Goal: Task Accomplishment & Management: Complete application form

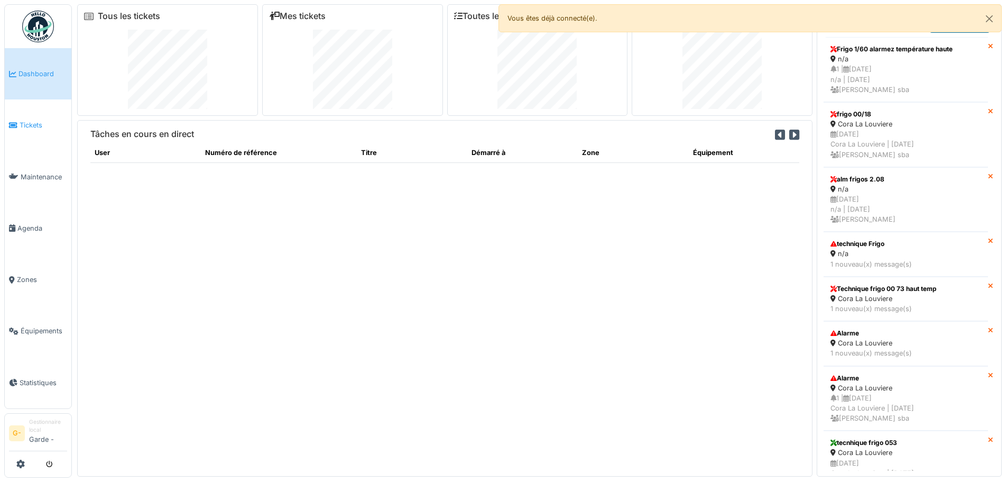
click at [29, 126] on span "Tickets" at bounding box center [44, 125] width 48 height 10
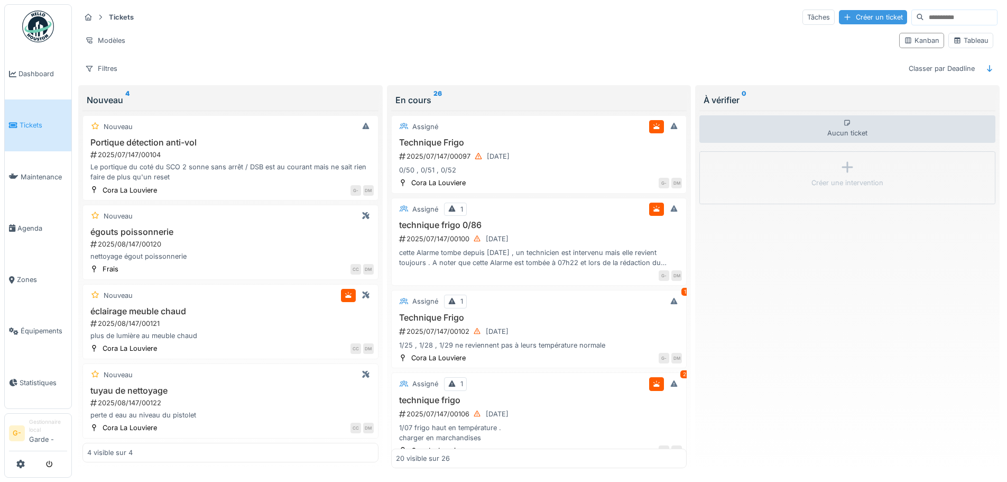
click at [846, 14] on div "Créer un ticket" at bounding box center [873, 17] width 68 height 14
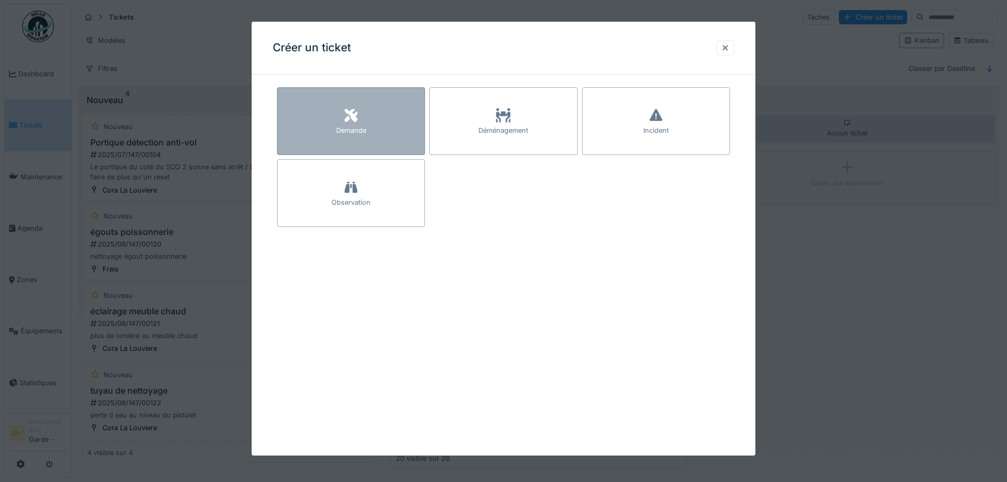
click at [350, 120] on icon at bounding box center [351, 115] width 13 height 13
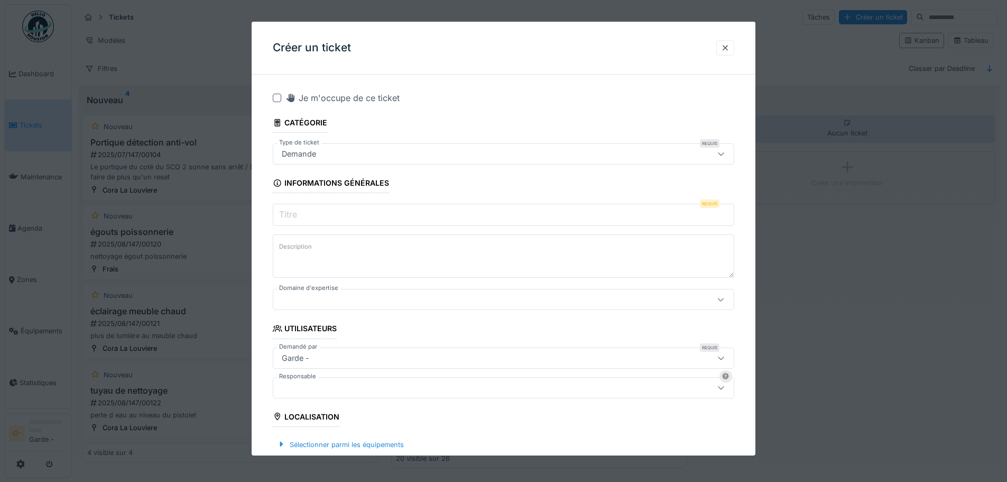
click at [306, 153] on div "Demande" at bounding box center [299, 154] width 43 height 12
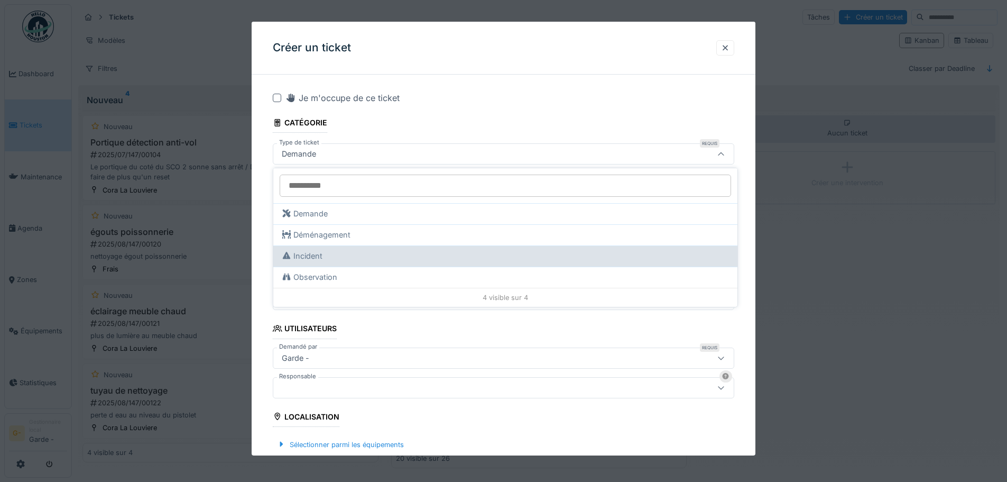
click at [326, 253] on div "Incident" at bounding box center [505, 256] width 447 height 12
type input "***"
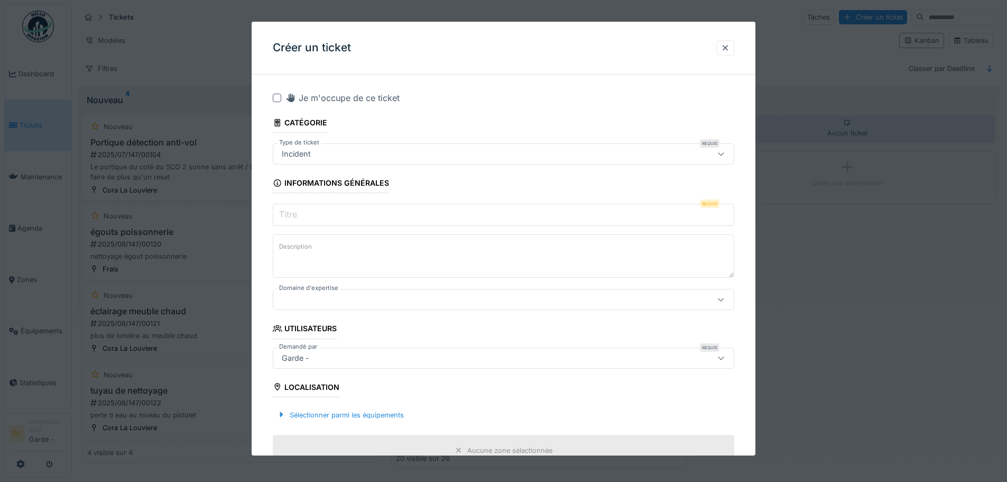
click at [322, 215] on input "Titre" at bounding box center [504, 215] width 462 height 22
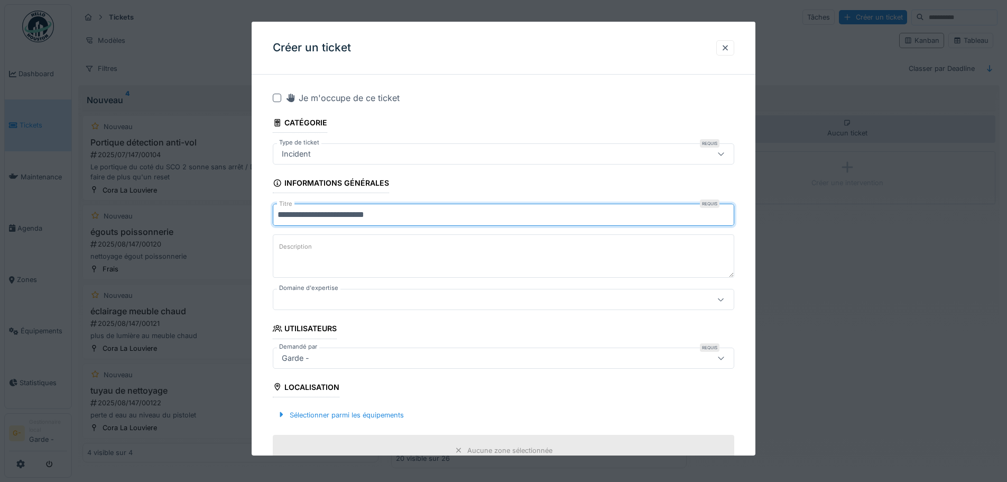
type input "**********"
click at [307, 249] on label "Description" at bounding box center [295, 246] width 37 height 13
click at [307, 249] on textarea "Description" at bounding box center [504, 255] width 462 height 43
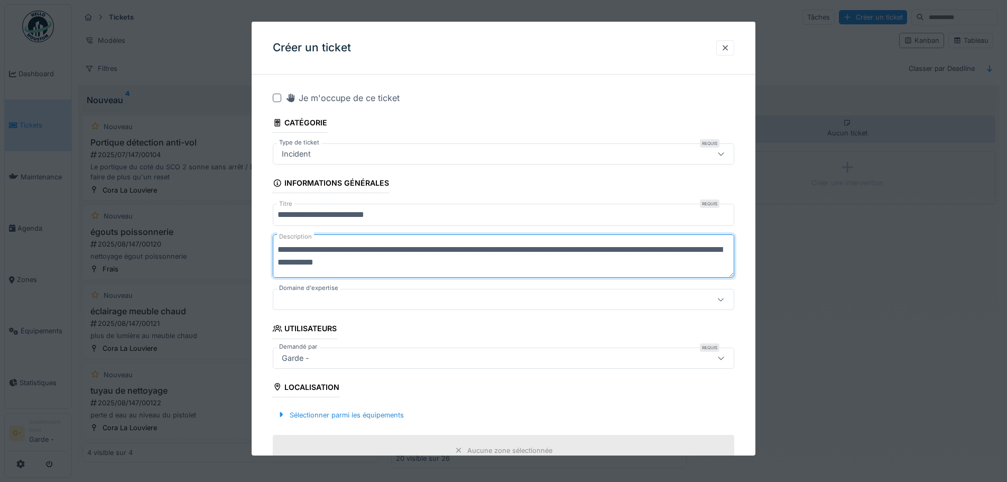
click at [582, 251] on textarea "**********" at bounding box center [504, 255] width 462 height 43
click at [726, 251] on textarea "**********" at bounding box center [504, 255] width 462 height 43
type textarea "**********"
click at [296, 305] on div at bounding box center [477, 300] width 398 height 12
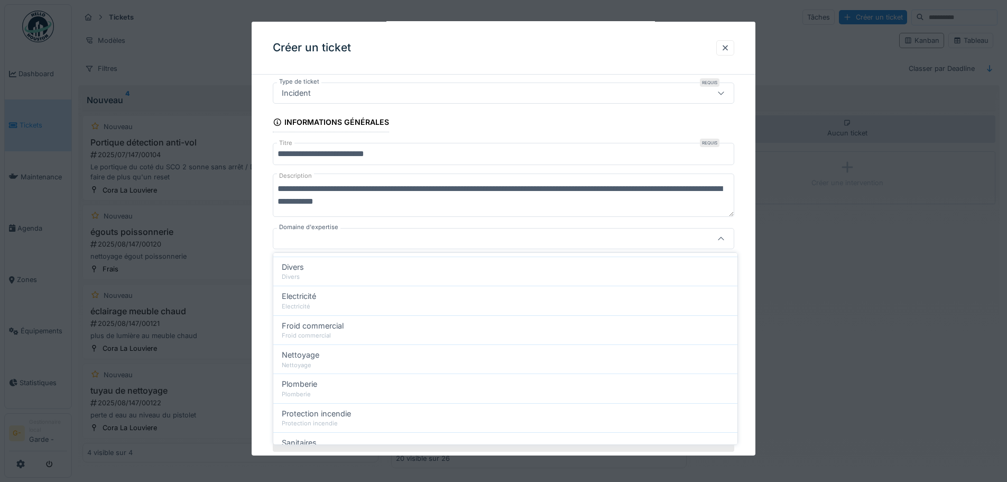
scroll to position [177, 0]
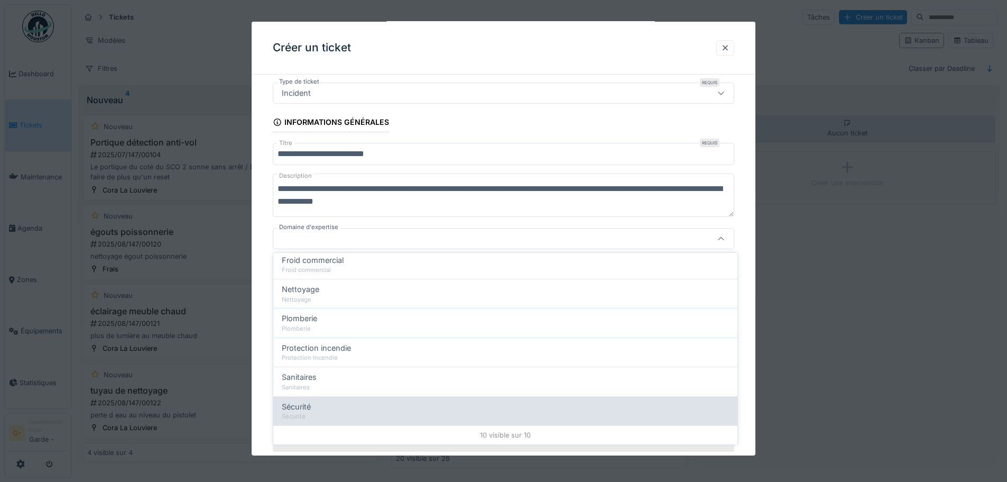
click at [350, 407] on div "Sécurité" at bounding box center [505, 407] width 447 height 12
type input "***"
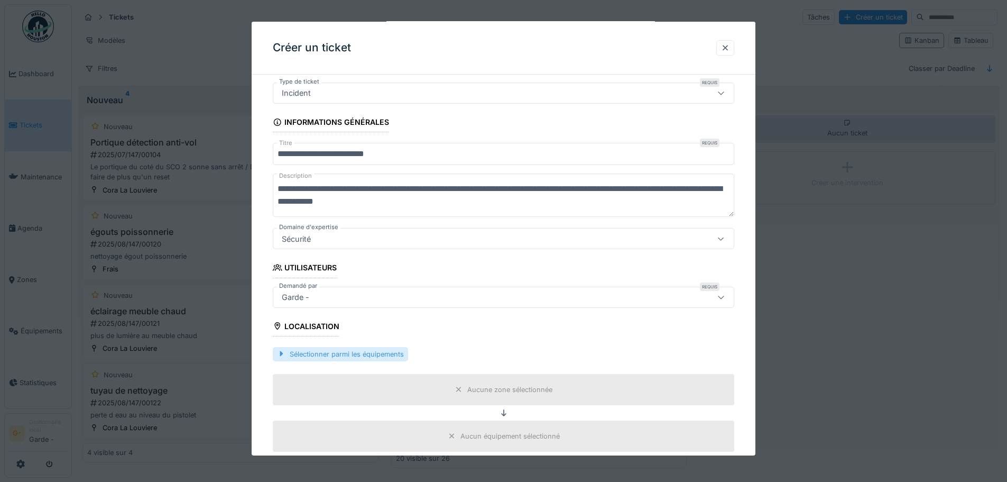
click at [359, 351] on div "Sélectionner parmi les équipements" at bounding box center [340, 354] width 135 height 14
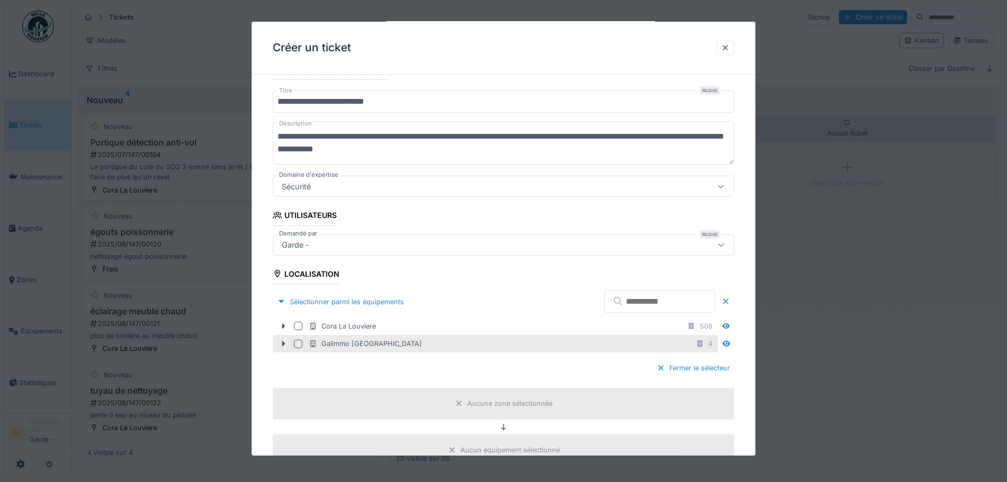
scroll to position [114, 0]
click at [300, 344] on div at bounding box center [298, 343] width 8 height 8
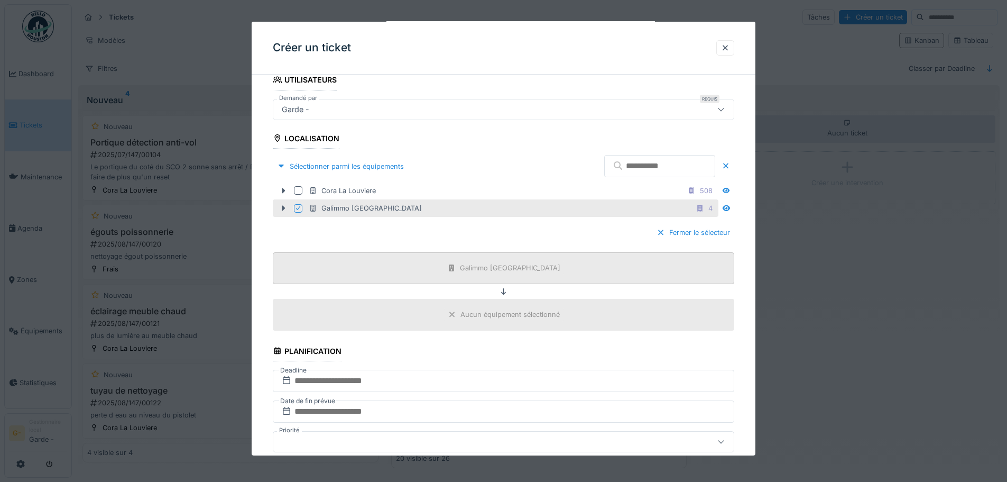
scroll to position [325, 0]
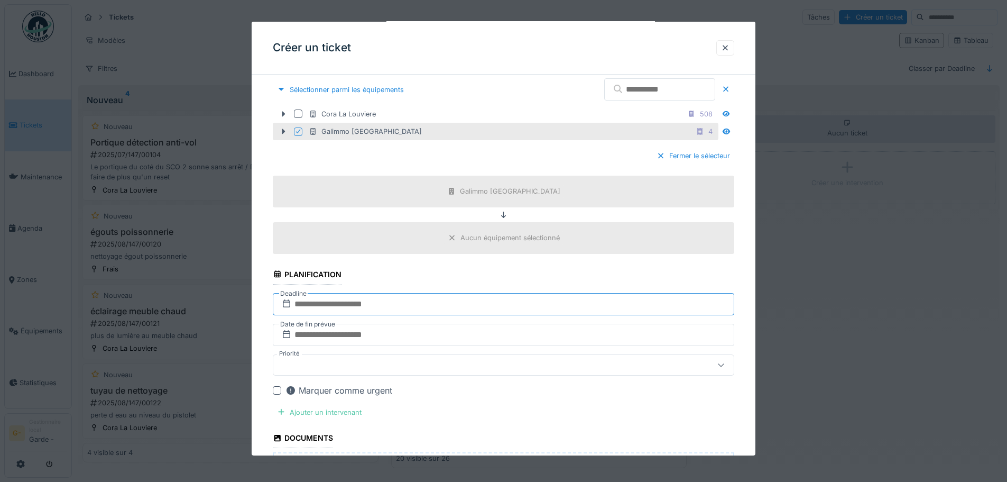
click at [278, 301] on input "text" at bounding box center [504, 304] width 462 height 22
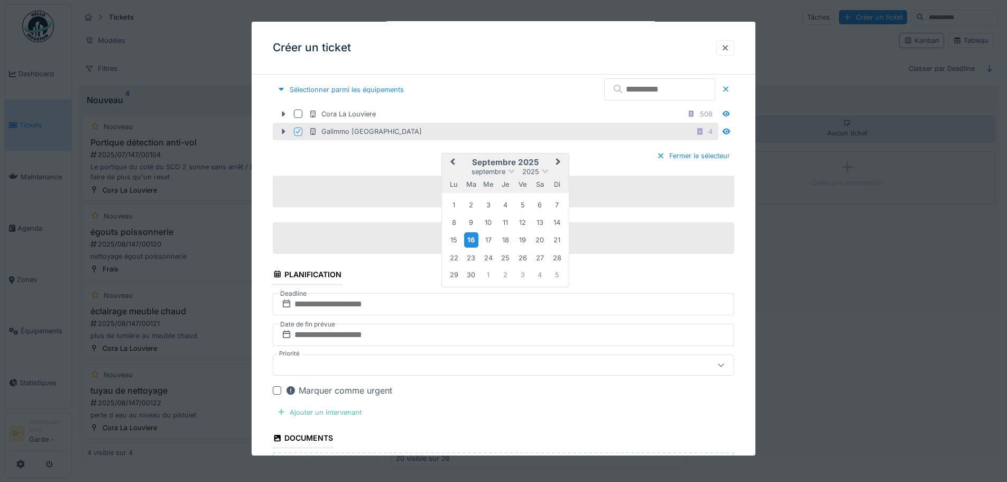
click at [472, 242] on div "16" at bounding box center [471, 239] width 14 height 15
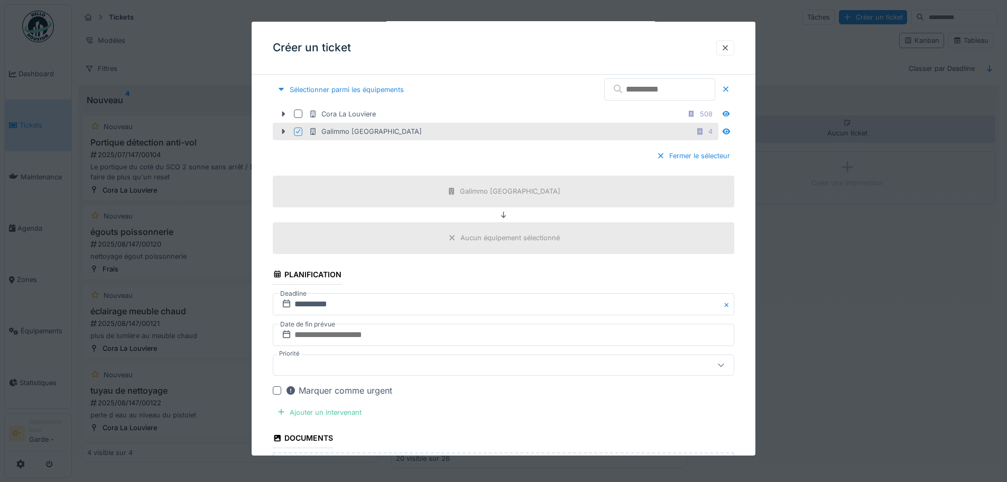
click at [290, 332] on icon at bounding box center [286, 334] width 7 height 8
click at [288, 336] on icon at bounding box center [286, 334] width 11 height 8
click at [307, 336] on input "text" at bounding box center [504, 335] width 462 height 22
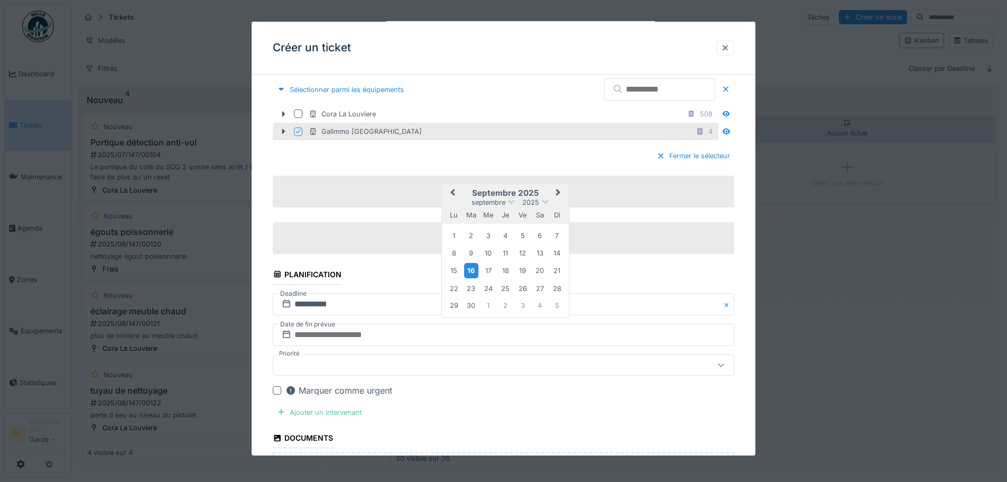
click at [475, 273] on div "16" at bounding box center [471, 270] width 14 height 15
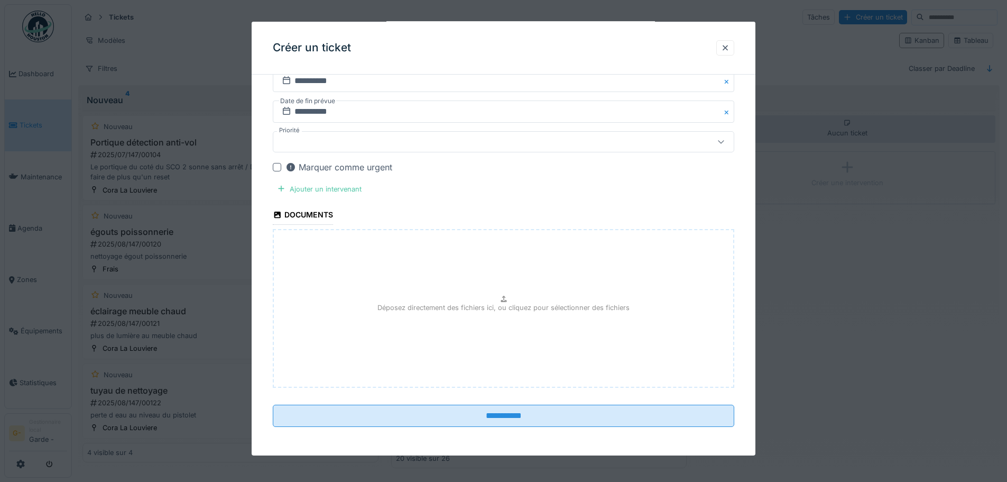
scroll to position [549, 0]
click at [504, 292] on div "Déposez directement des fichiers ici, ou cliquez pour sélectionner des fichiers" at bounding box center [504, 307] width 462 height 159
type input "**********"
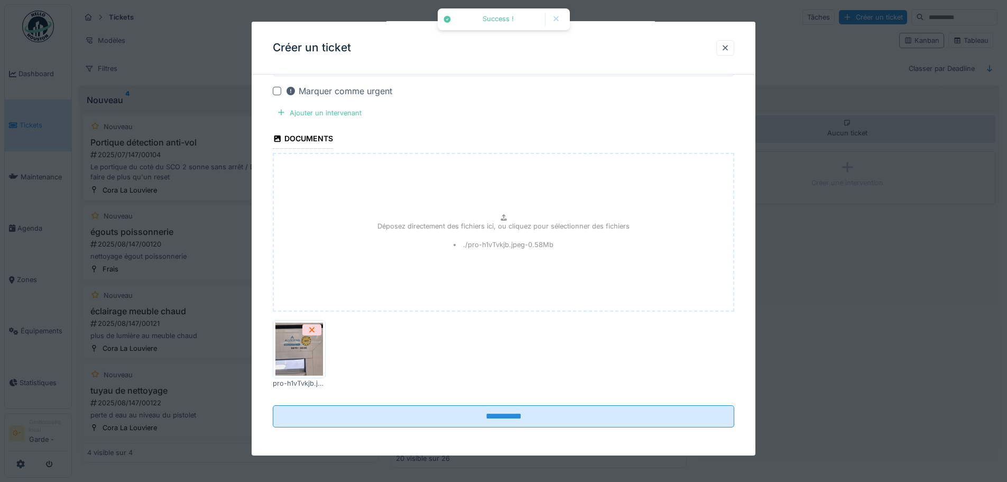
scroll to position [626, 0]
click at [509, 240] on li "./pro-h1vTvkjb.jpeg - 0.58 Mb" at bounding box center [504, 243] width 100 height 10
type input "**********"
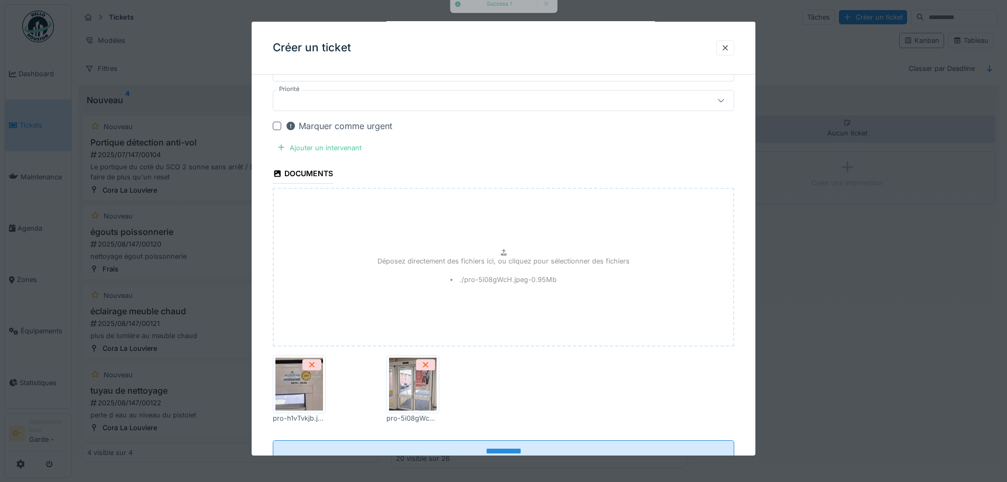
scroll to position [573, 0]
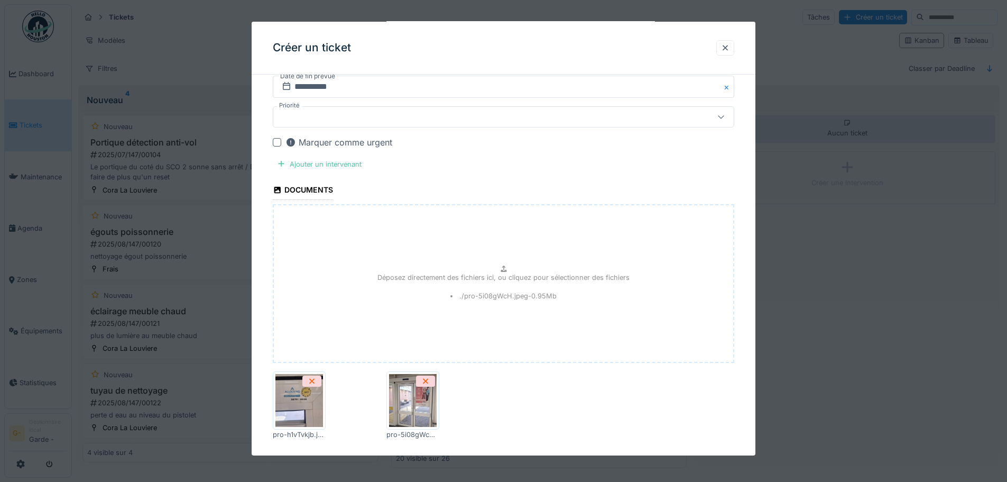
click at [277, 142] on div at bounding box center [277, 142] width 8 height 8
click at [316, 111] on div at bounding box center [477, 117] width 398 height 12
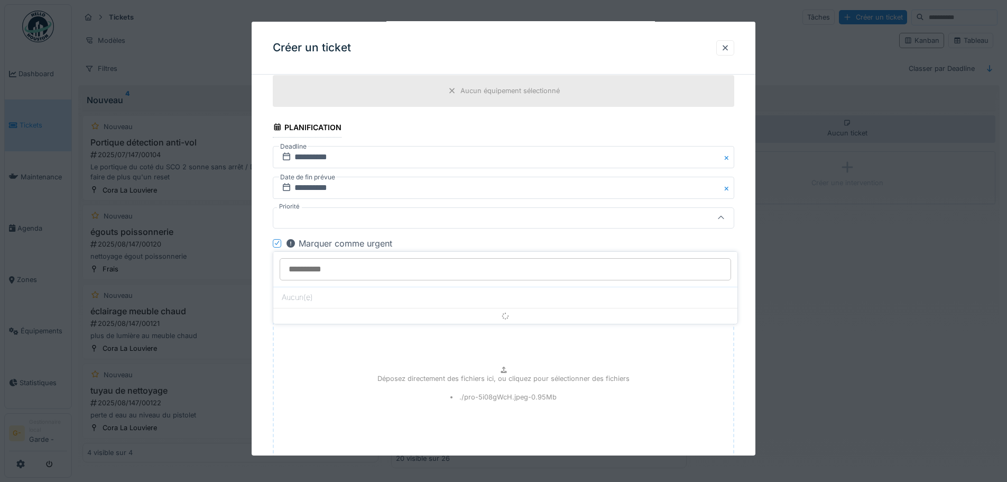
scroll to position [452, 0]
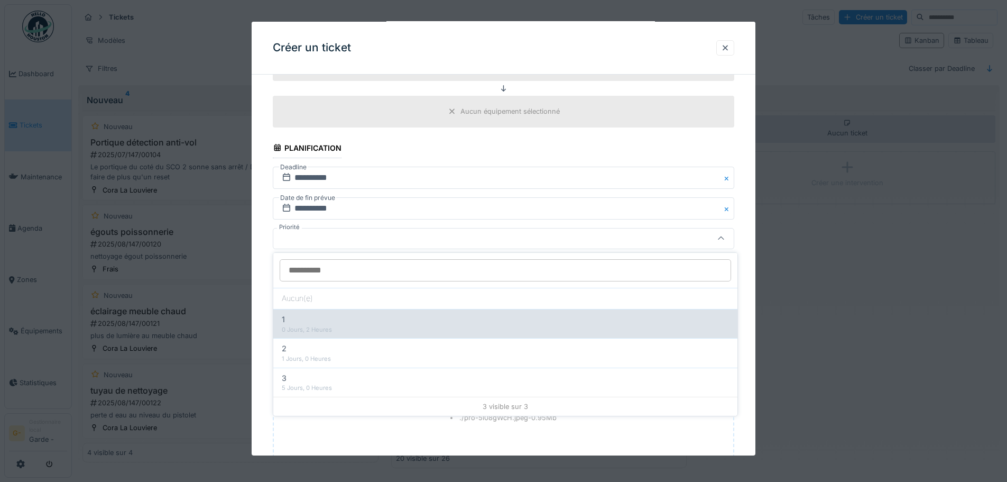
click at [307, 329] on div "0 Jours, 2 Heures" at bounding box center [505, 329] width 447 height 9
type input "***"
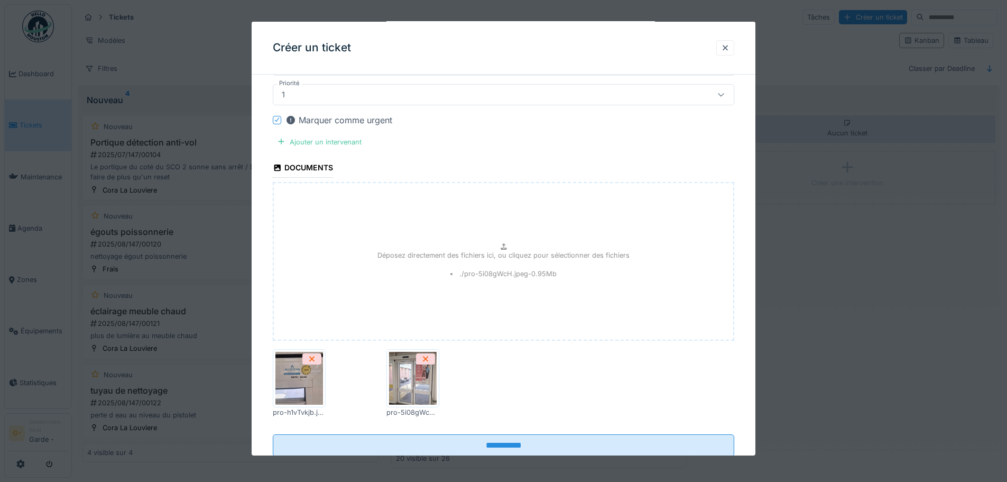
scroll to position [626, 0]
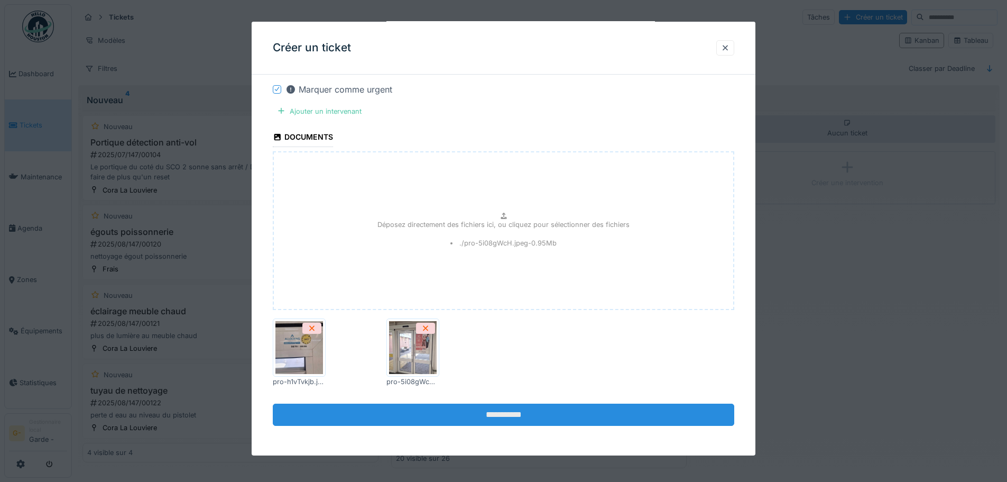
click at [525, 421] on input "**********" at bounding box center [504, 415] width 462 height 22
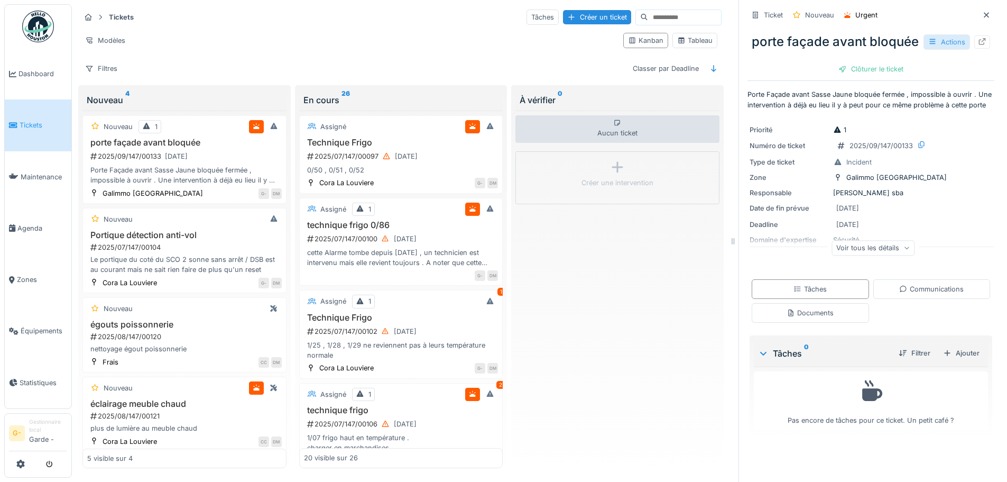
click at [939, 50] on div "Actions" at bounding box center [947, 41] width 47 height 15
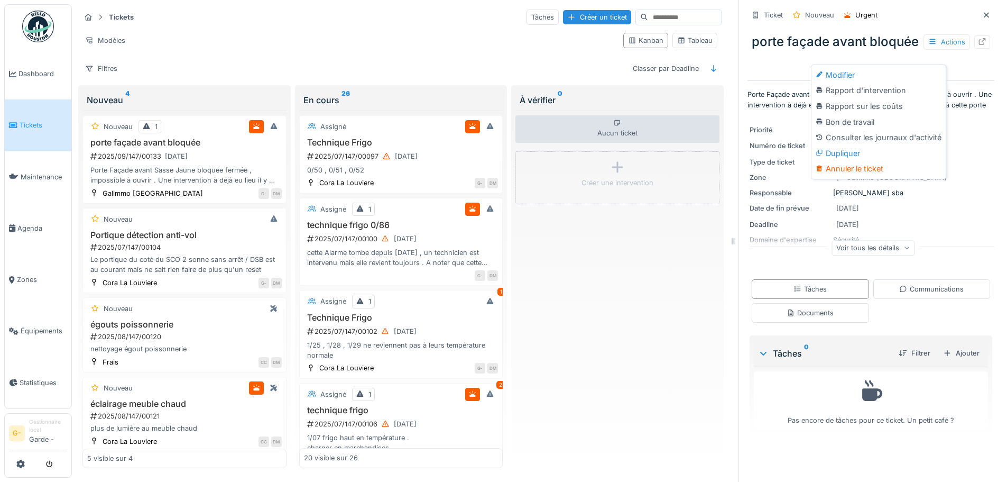
click at [767, 198] on div "Responsable" at bounding box center [789, 193] width 79 height 10
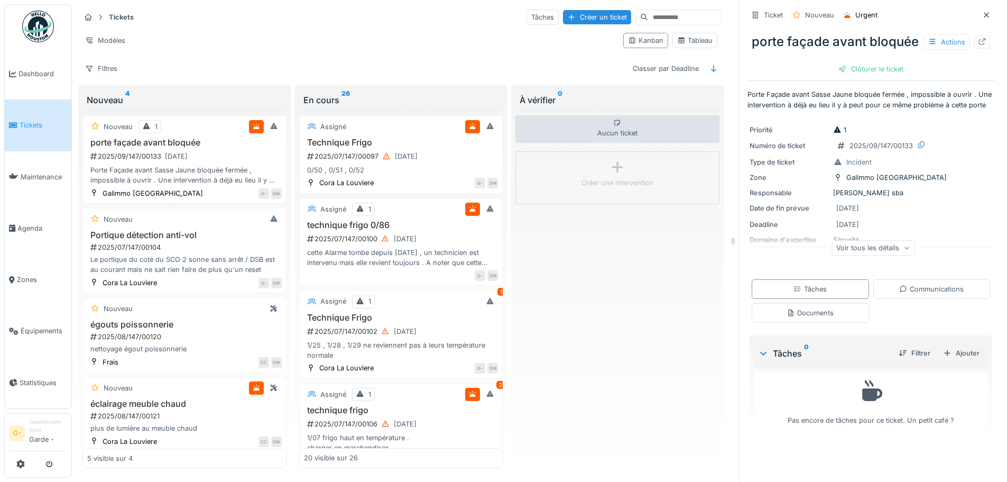
click at [822, 109] on p "Porte Façade avant Sasse Jaune bloquée fermée , impossible à ouvrir . Une inter…" at bounding box center [871, 99] width 247 height 20
click at [802, 34] on div "porte façade avant bloquée Actions" at bounding box center [871, 41] width 247 height 27
click at [758, 44] on div "porte façade avant bloquée Actions" at bounding box center [871, 41] width 247 height 27
click at [978, 45] on icon at bounding box center [982, 41] width 8 height 7
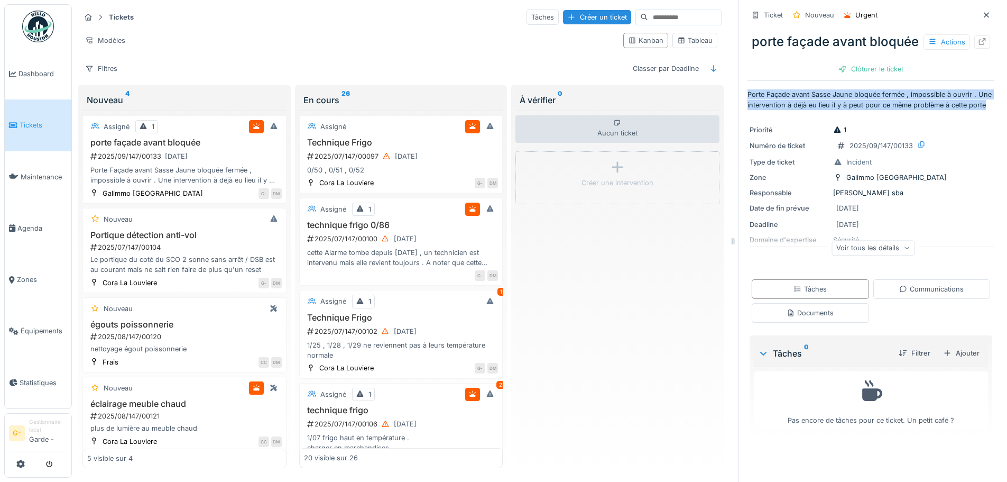
drag, startPoint x: 740, startPoint y: 112, endPoint x: 809, endPoint y: 130, distance: 70.6
click at [809, 109] on p "Porte Façade avant Sasse Jaune bloquée fermée , impossible à ouvrir . Une inter…" at bounding box center [871, 99] width 247 height 20
copy p "Porte Façade avant Sasse Jaune bloquée fermée , impossible à ouvrir . Une inter…"
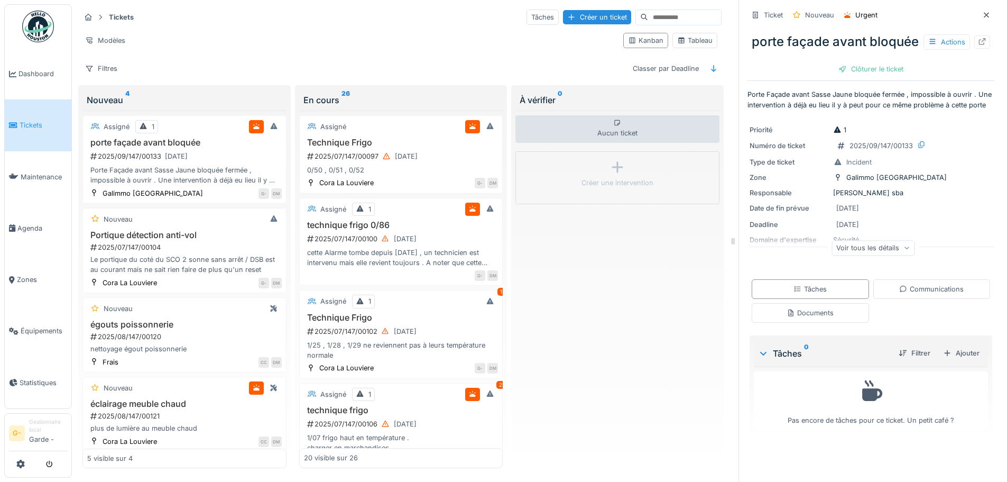
click at [728, 26] on div at bounding box center [733, 241] width 11 height 482
click at [147, 127] on icon at bounding box center [143, 126] width 8 height 7
click at [93, 124] on icon at bounding box center [95, 126] width 8 height 6
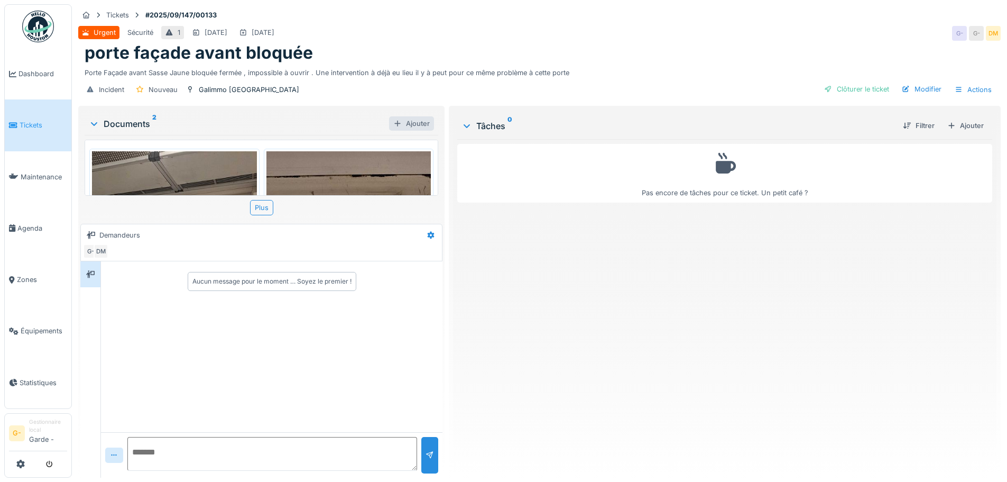
click at [416, 123] on div "Ajouter" at bounding box center [411, 123] width 45 height 14
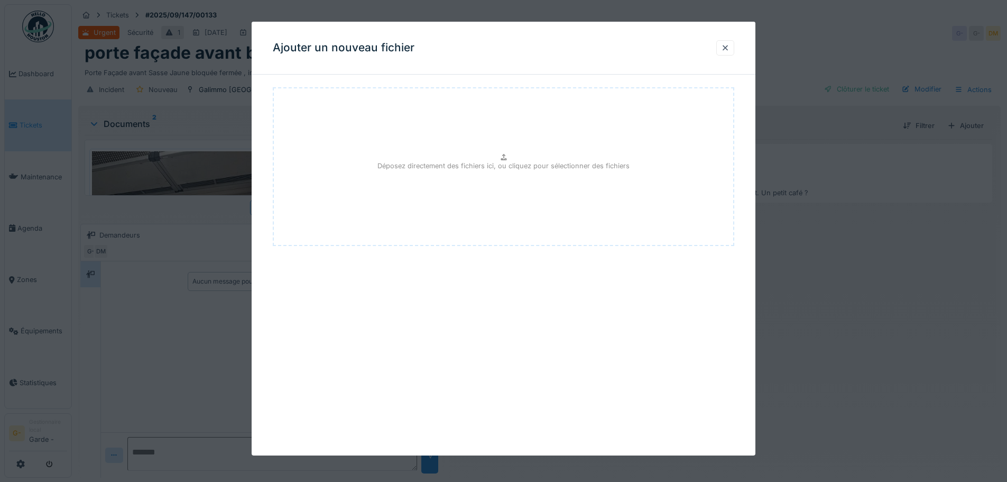
click at [499, 151] on div "Déposez directement des fichiers ici, ou cliquez pour sélectionner des fichiers" at bounding box center [504, 166] width 462 height 159
click at [730, 47] on div at bounding box center [725, 48] width 8 height 10
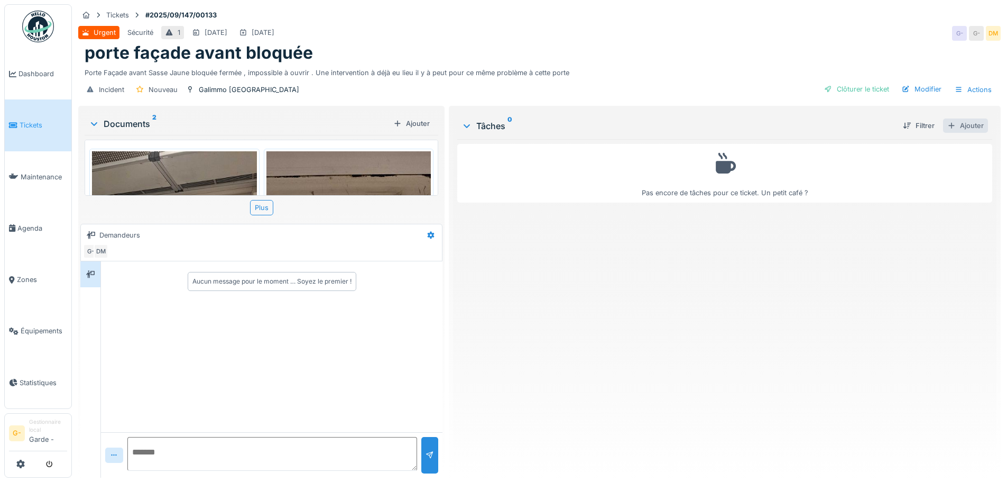
click at [967, 123] on div "Ajouter" at bounding box center [965, 125] width 45 height 14
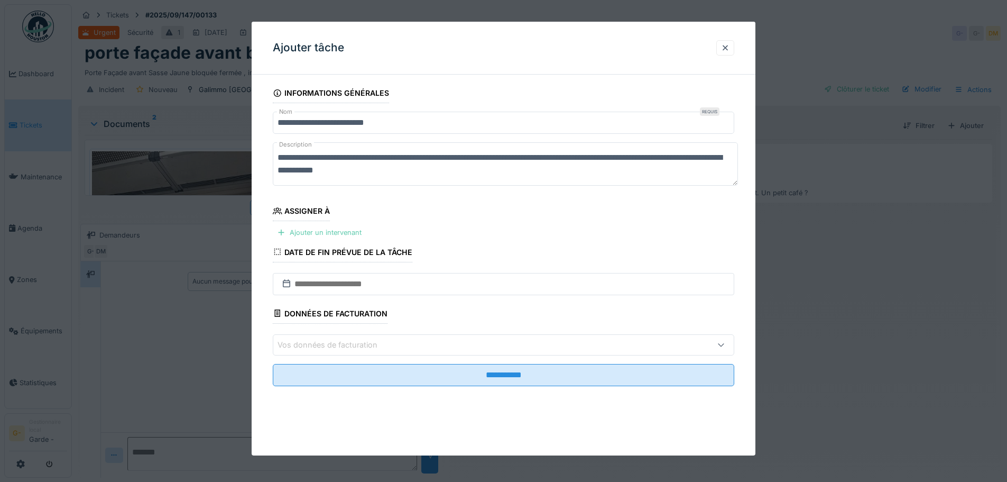
click at [304, 228] on div "Ajouter un intervenant" at bounding box center [319, 232] width 93 height 14
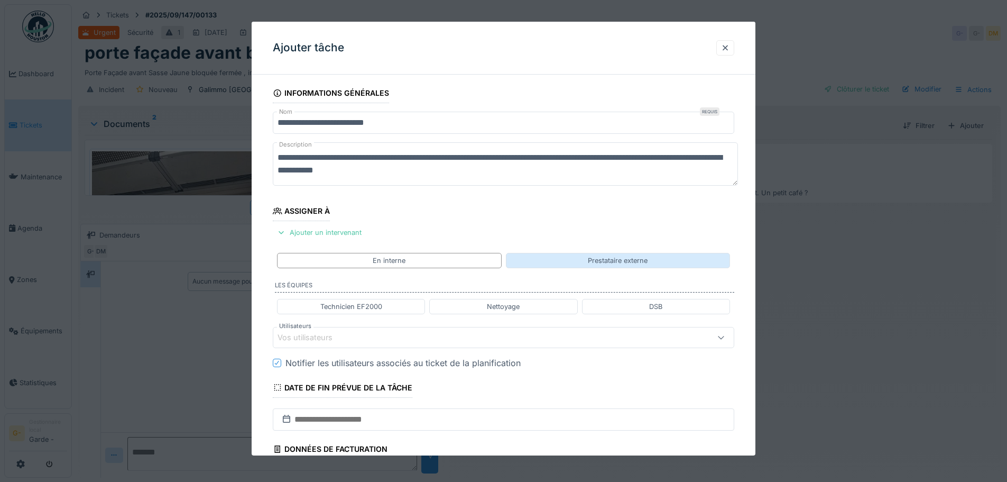
click at [579, 259] on div "Prestataire externe" at bounding box center [618, 260] width 224 height 15
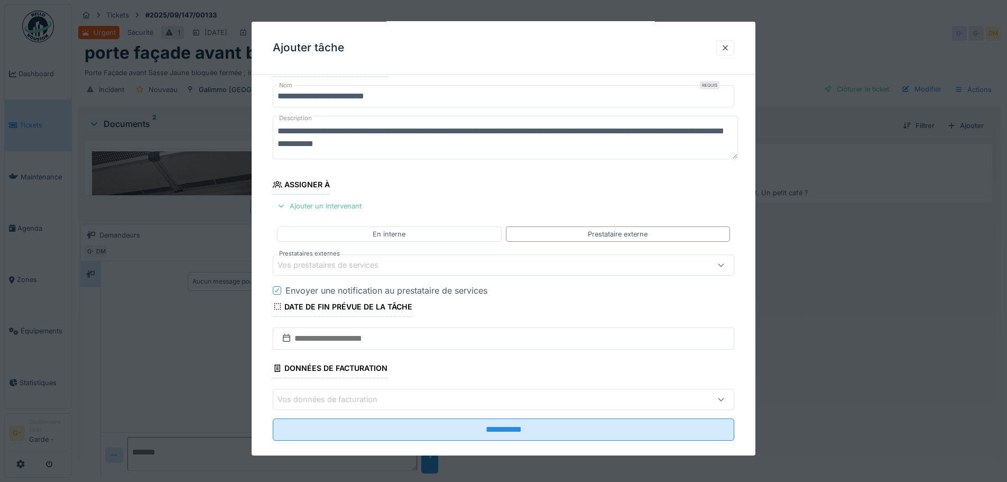
scroll to position [41, 0]
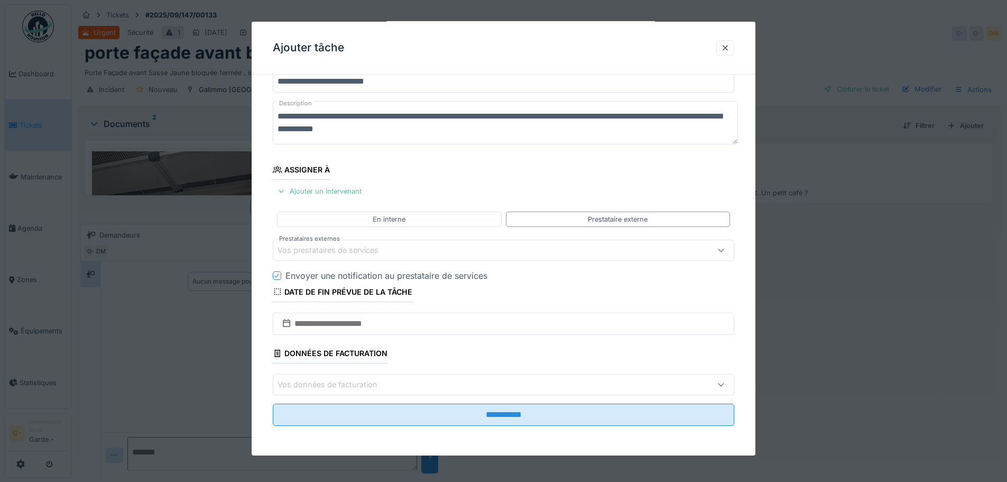
click at [329, 249] on div "Vos prestataires de services" at bounding box center [336, 250] width 116 height 12
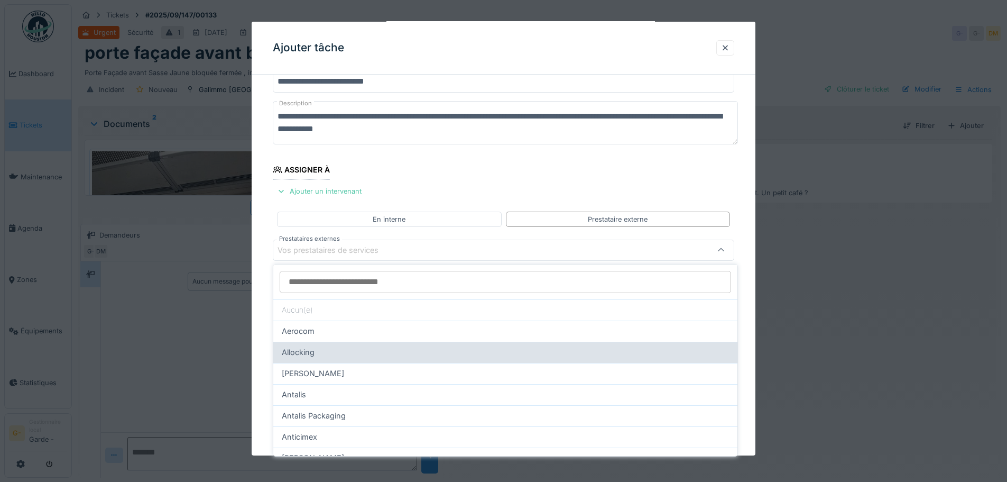
click at [310, 349] on span "Allocking" at bounding box center [298, 352] width 33 height 12
type input "***"
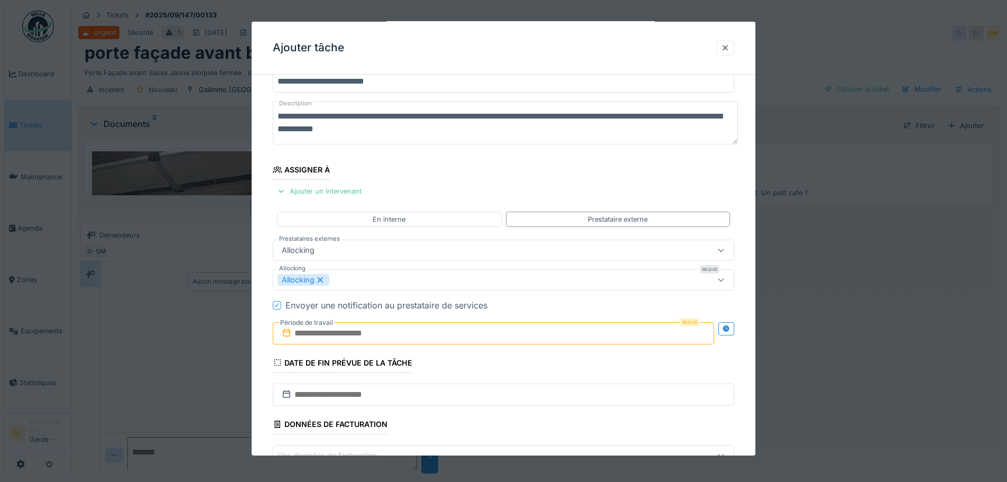
click at [475, 280] on div "Allocking" at bounding box center [477, 280] width 398 height 12
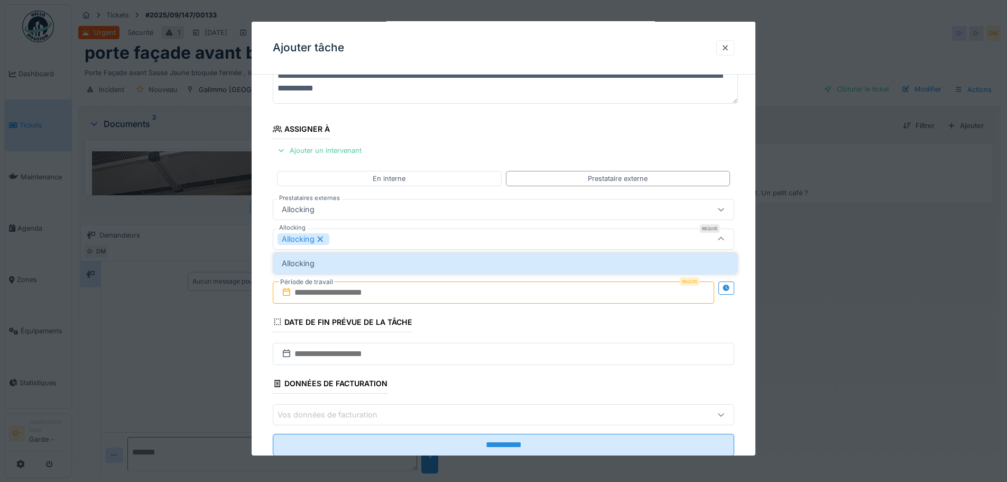
scroll to position [82, 0]
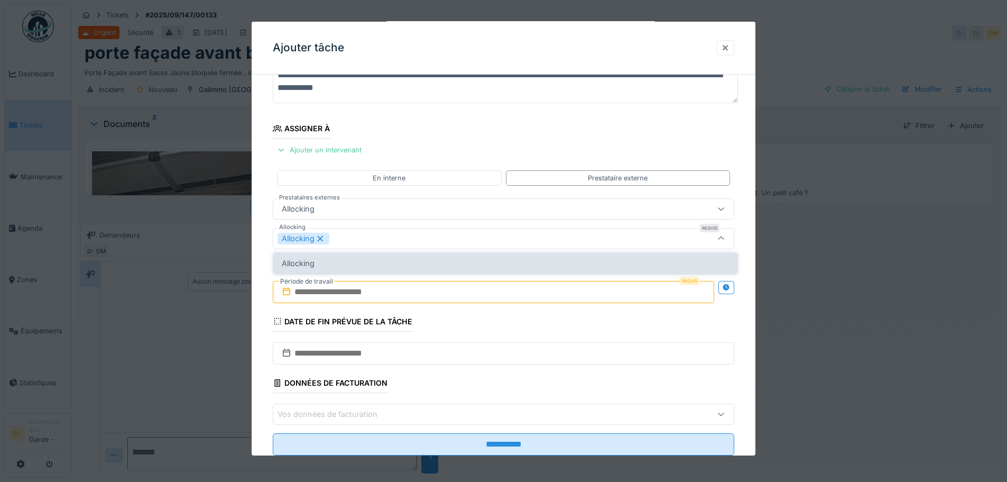
click at [337, 265] on div "Allocking" at bounding box center [505, 264] width 447 height 12
click at [357, 261] on div "Allocking" at bounding box center [505, 264] width 447 height 12
type input "****"
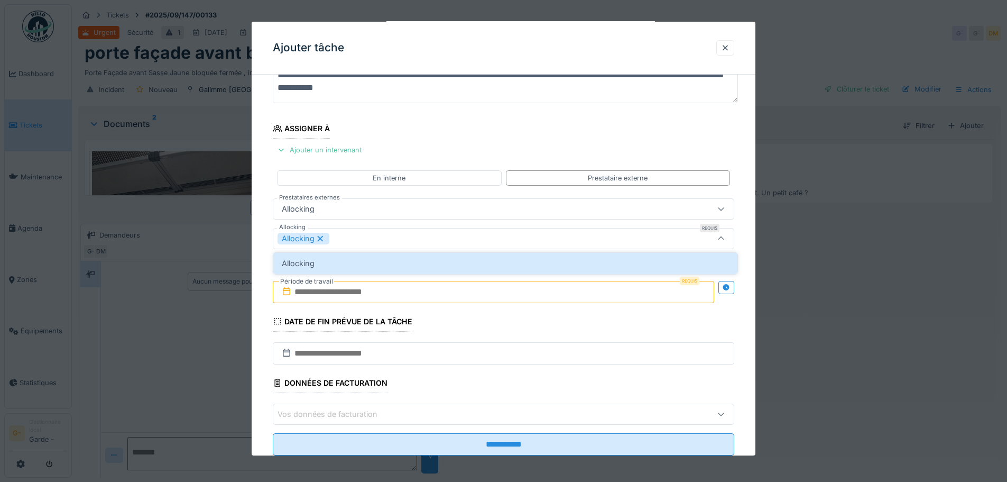
click at [425, 233] on div "Allocking" at bounding box center [477, 239] width 398 height 12
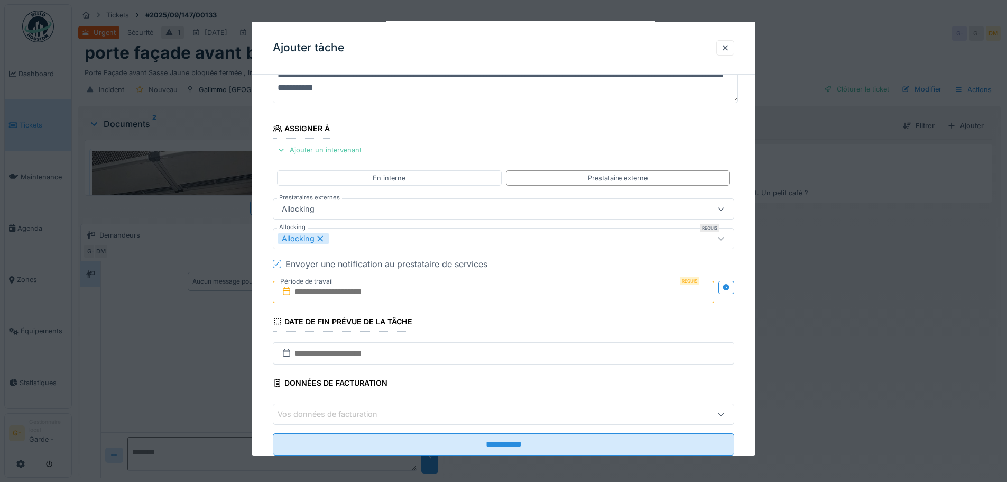
click at [376, 290] on input "text" at bounding box center [494, 292] width 442 height 22
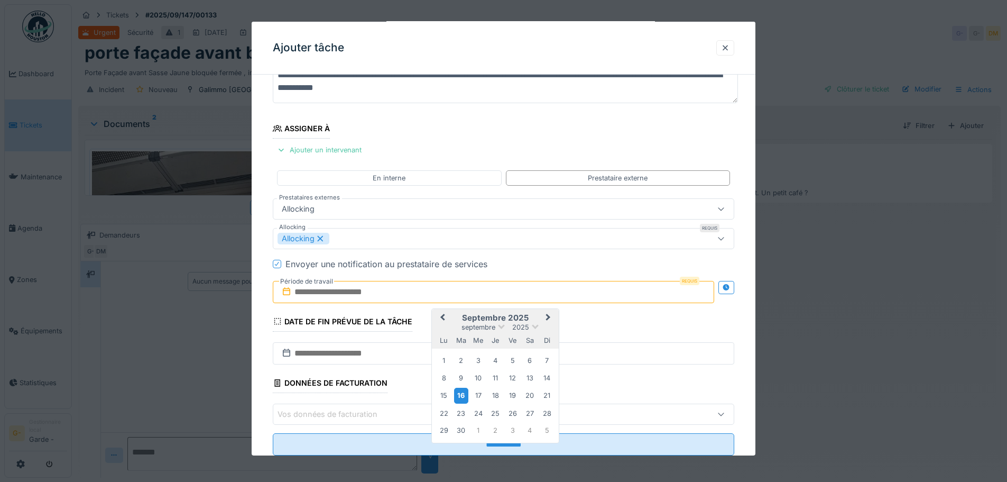
click at [460, 401] on div "16" at bounding box center [461, 395] width 14 height 15
click at [280, 351] on input "text" at bounding box center [504, 353] width 462 height 22
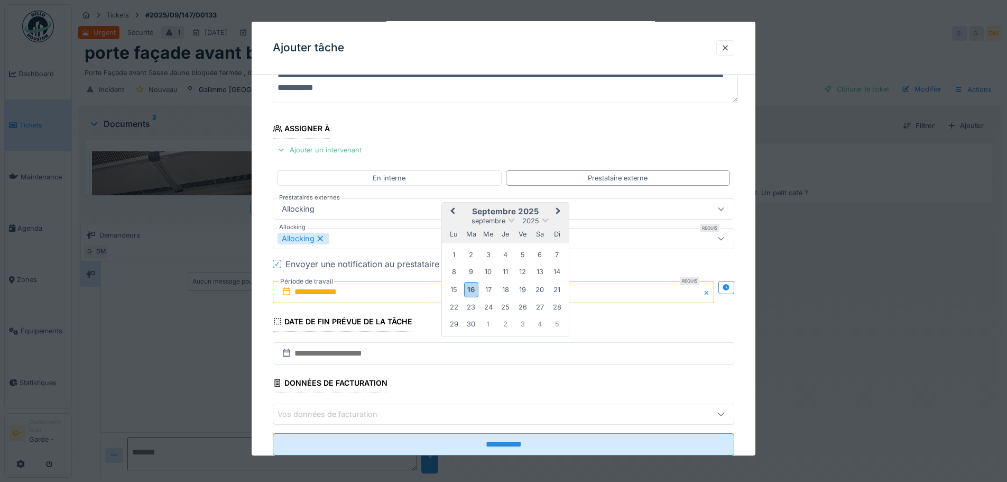
click at [467, 295] on div "16" at bounding box center [471, 288] width 14 height 15
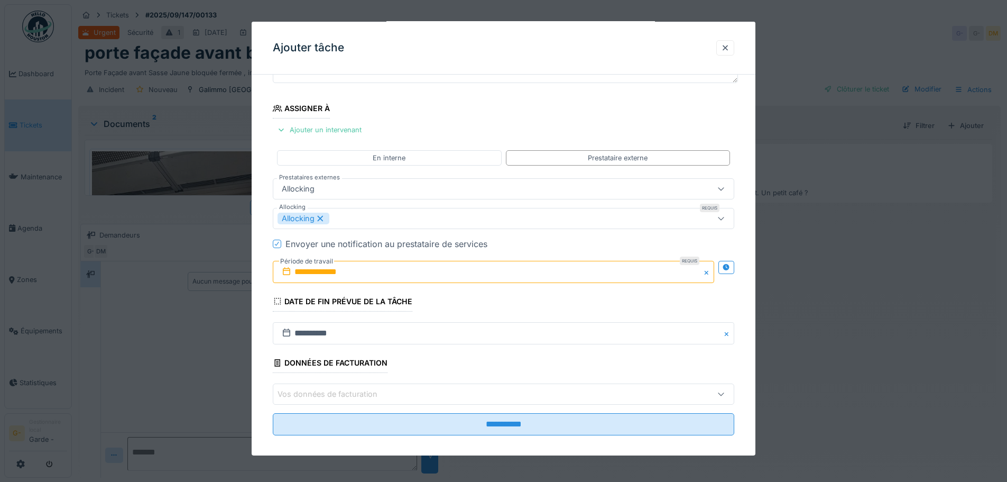
scroll to position [112, 0]
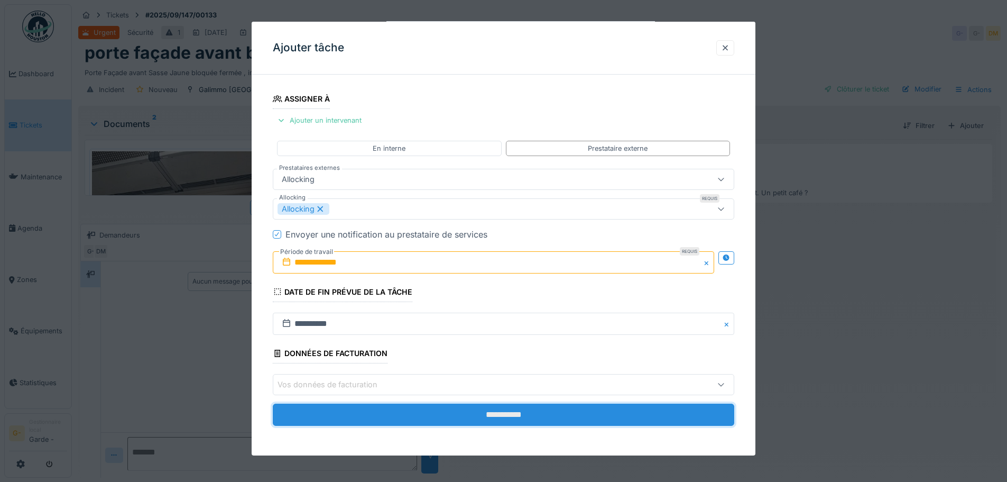
click at [533, 420] on input "**********" at bounding box center [504, 415] width 462 height 22
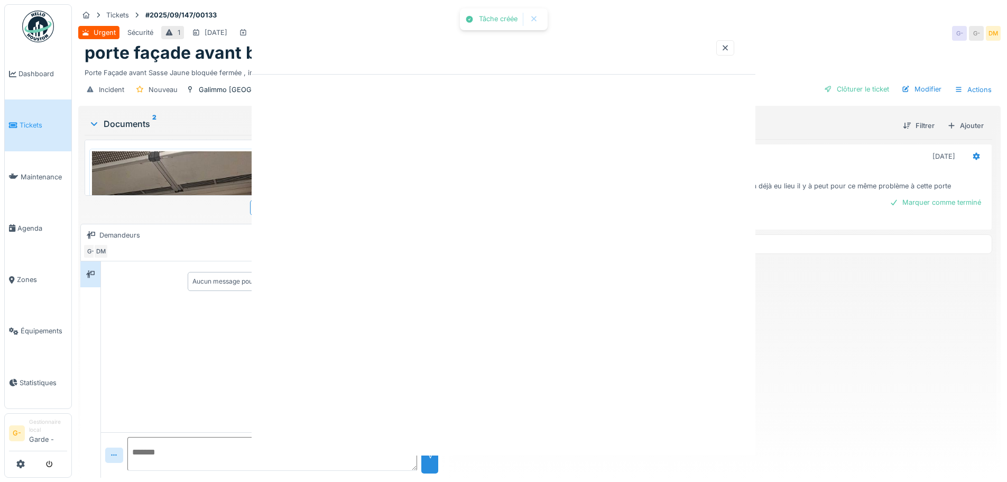
scroll to position [0, 0]
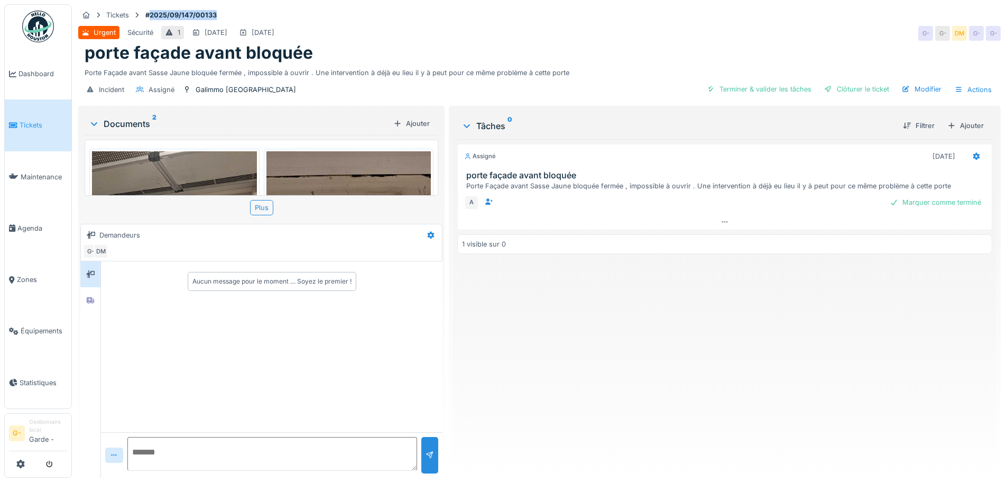
drag, startPoint x: 152, startPoint y: 13, endPoint x: 220, endPoint y: 16, distance: 68.3
click at [220, 16] on strong "#2025/09/147/00133" at bounding box center [181, 15] width 80 height 10
copy strong "2025/09/147/00133"
